Goal: Find contact information: Find contact information

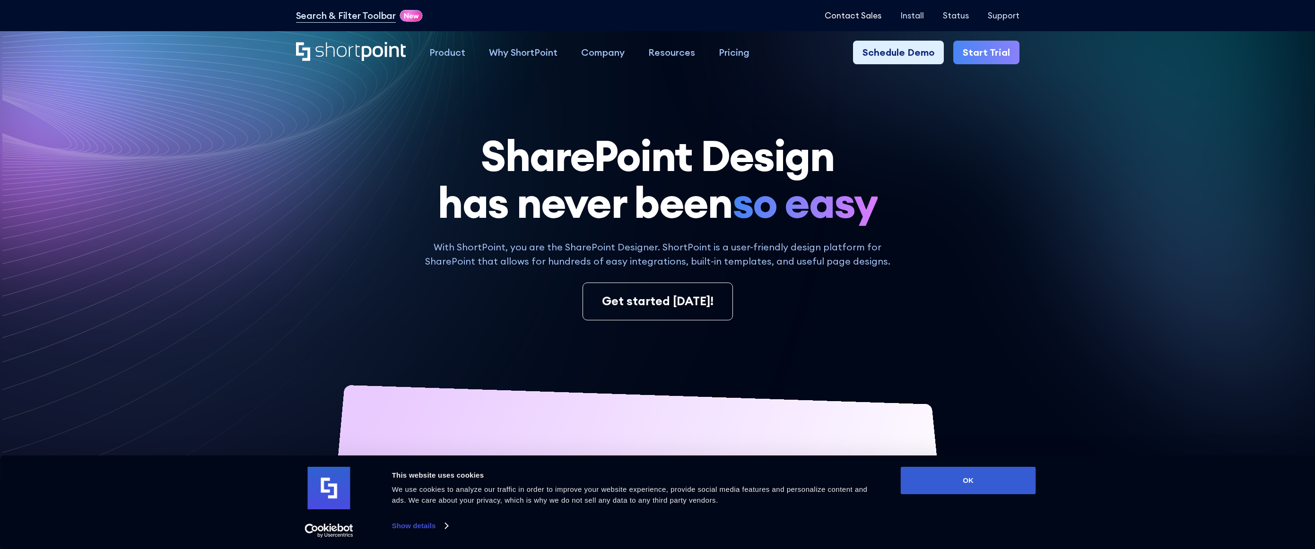
click at [856, 15] on p "Contact Sales" at bounding box center [852, 15] width 57 height 9
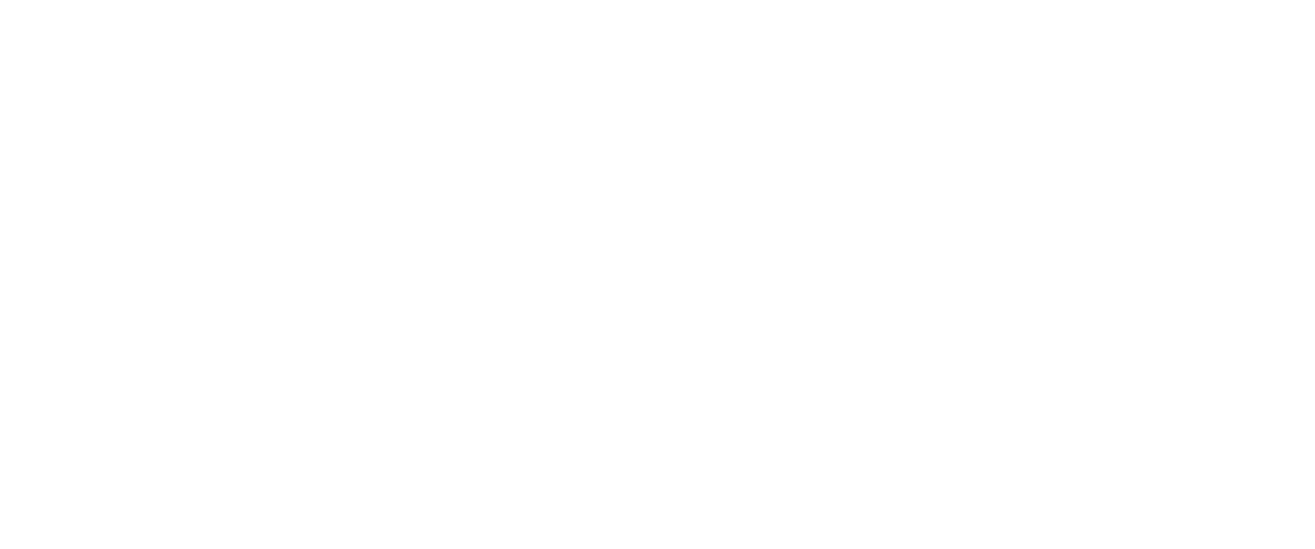
click at [593, 225] on div "CONTACT SALES Reach out to our Sales Team" at bounding box center [472, 225] width 315 height 107
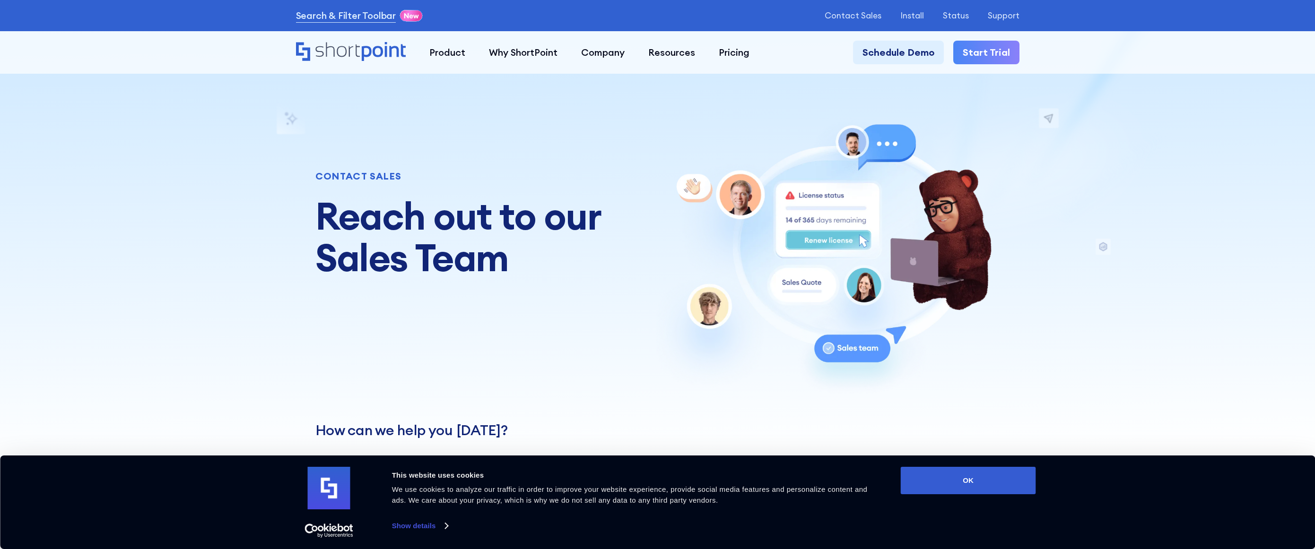
click at [593, 225] on h1 "Reach out to our Sales Team" at bounding box center [472, 236] width 315 height 83
click at [927, 472] on button "OK" at bounding box center [968, 480] width 135 height 27
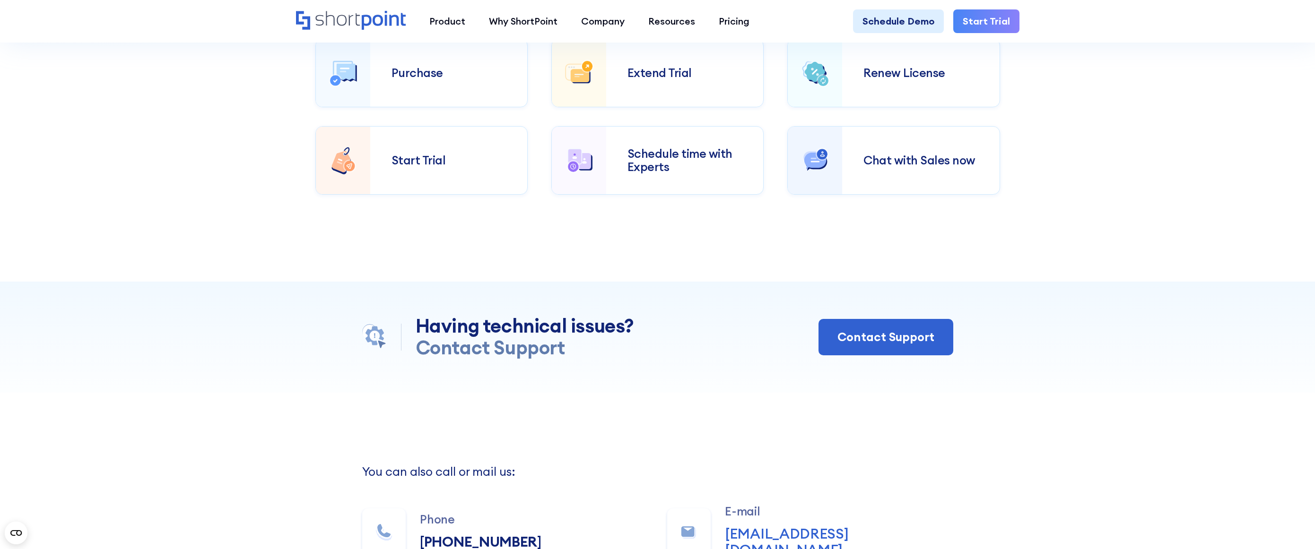
scroll to position [567, 0]
